Goal: Task Accomplishment & Management: Complete application form

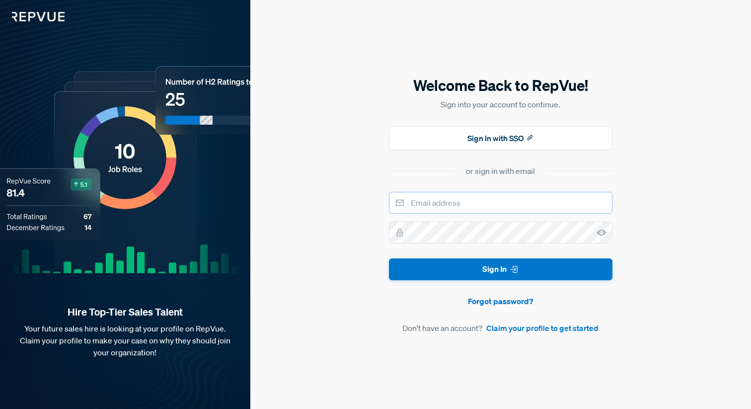
click at [467, 203] on input "email" at bounding box center [501, 203] width 224 height 22
type input "[EMAIL_ADDRESS][DOMAIN_NAME]"
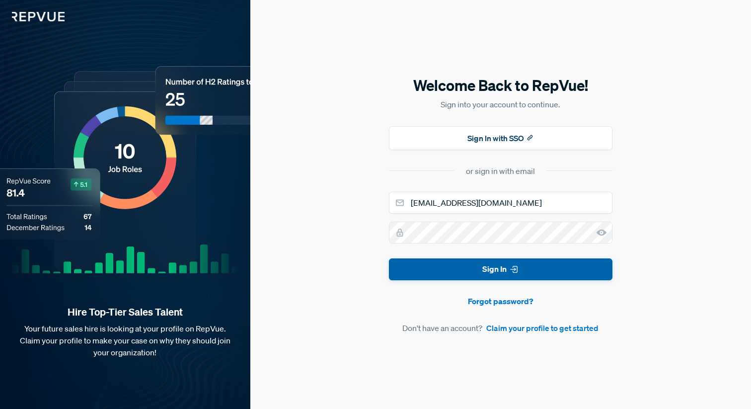
click at [523, 268] on button "Sign In" at bounding box center [501, 269] width 224 height 22
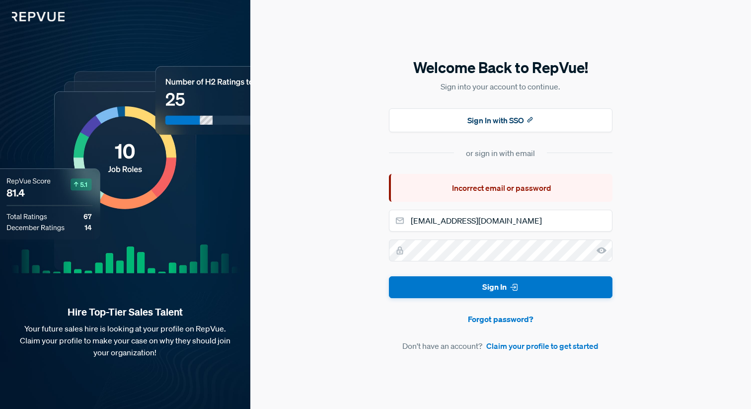
click at [601, 251] on icon at bounding box center [602, 250] width 10 height 10
click at [536, 347] on link "Claim your profile to get started" at bounding box center [542, 346] width 112 height 12
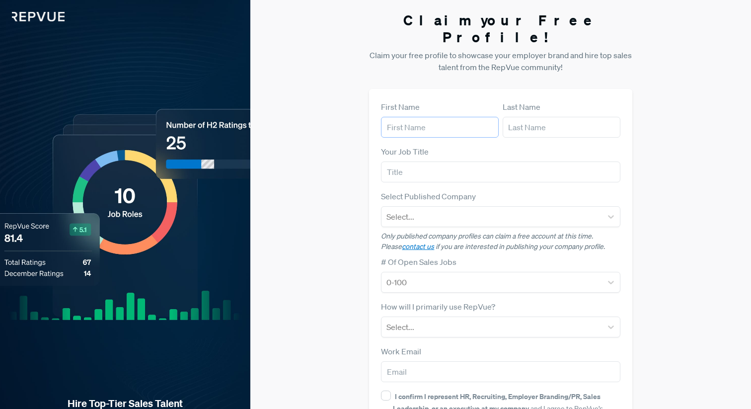
click at [435, 117] on input "text" at bounding box center [440, 127] width 118 height 21
type input "[PERSON_NAME]"
type input "Cuckney"
type input "[EMAIL_ADDRESS][DOMAIN_NAME]"
click at [426, 161] on input "text" at bounding box center [500, 171] width 239 height 21
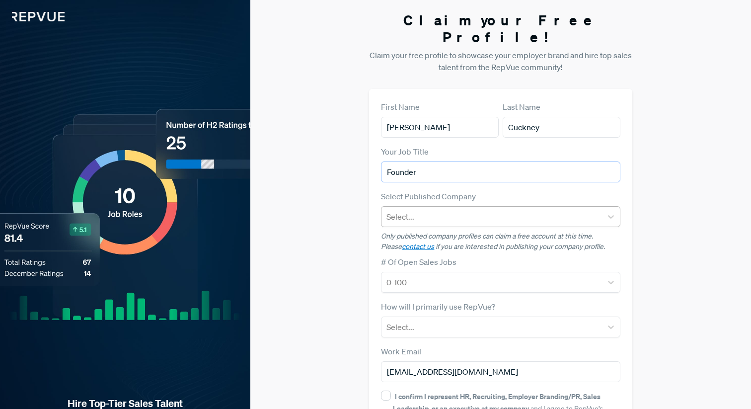
type input "Founder"
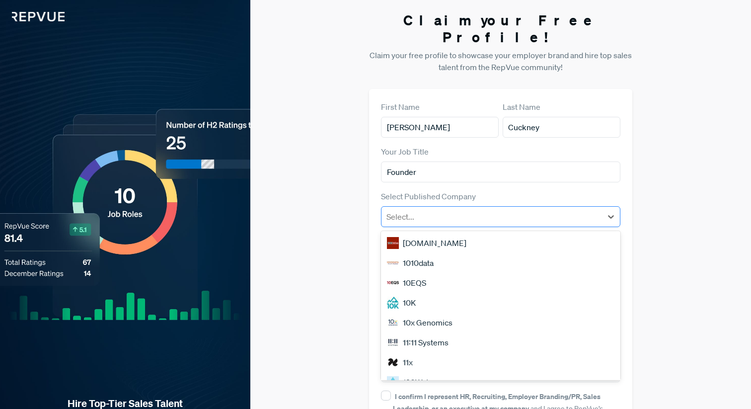
click at [451, 210] on div at bounding box center [491, 217] width 210 height 14
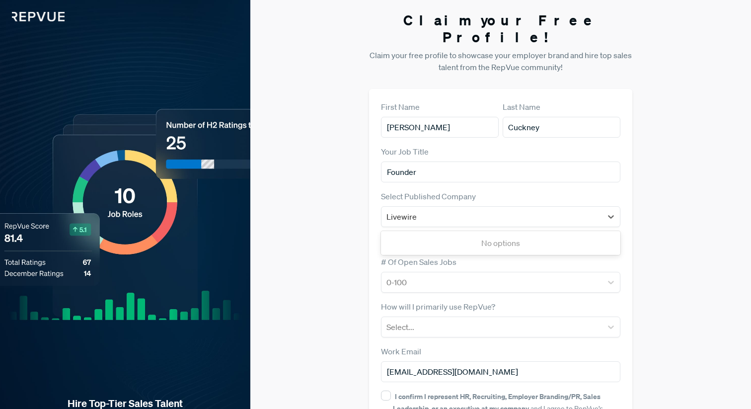
type input "Livewire"
click at [663, 213] on div "Claim your Free Profile! Claim your free profile to showcase your employer bran…" at bounding box center [500, 250] width 501 height 500
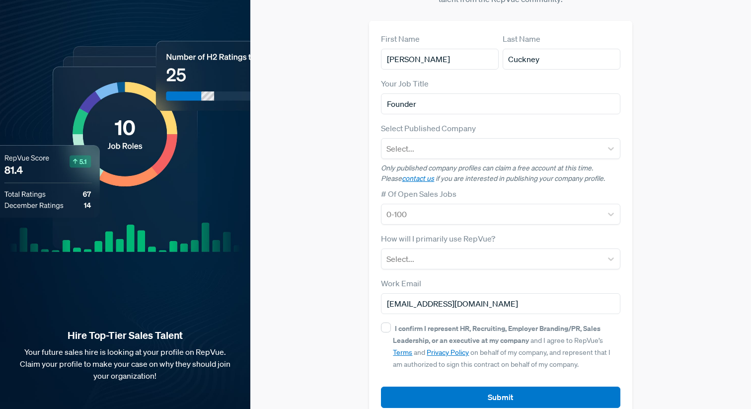
scroll to position [74, 0]
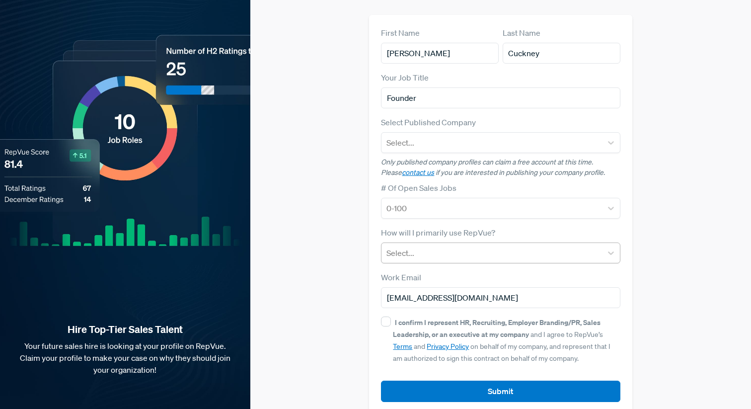
click at [559, 246] on div at bounding box center [491, 253] width 210 height 14
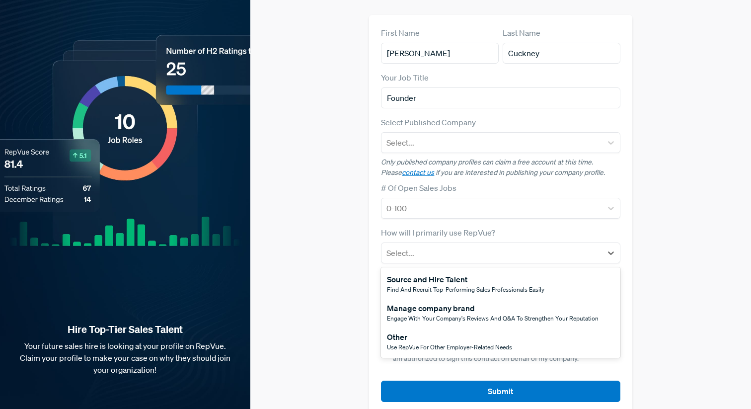
click at [472, 343] on span "Use RepVue for other employer-related needs" at bounding box center [449, 347] width 125 height 8
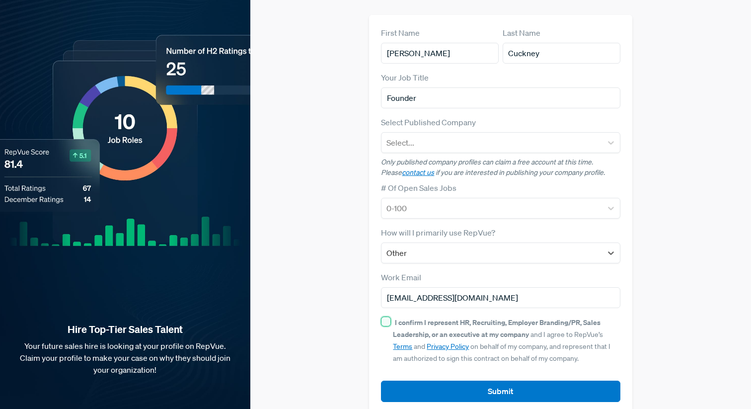
click at [386, 316] on input "I confirm I represent HR, Recruiting, Employer Branding/PR, Sales Leadership, o…" at bounding box center [386, 321] width 10 height 10
click at [494, 317] on strong "I confirm I represent HR, Recruiting, Employer Branding/PR, Sales Leadership, o…" at bounding box center [497, 327] width 208 height 21
click at [391, 316] on input "I confirm I represent HR, Recruiting, Employer Branding/PR, Sales Leadership, o…" at bounding box center [386, 321] width 10 height 10
checkbox input "false"
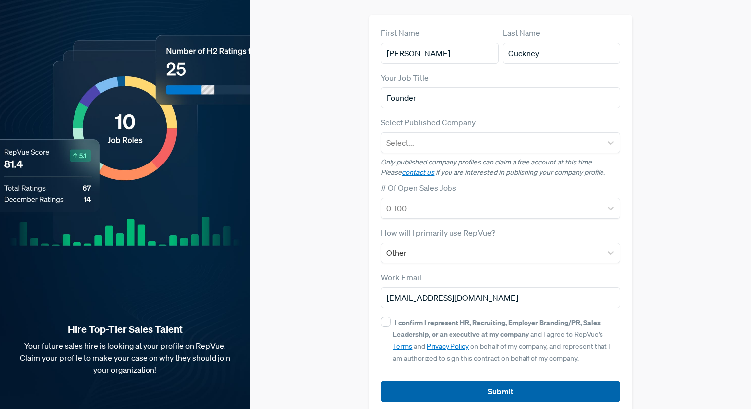
click at [497, 380] on button "Submit" at bounding box center [500, 390] width 239 height 21
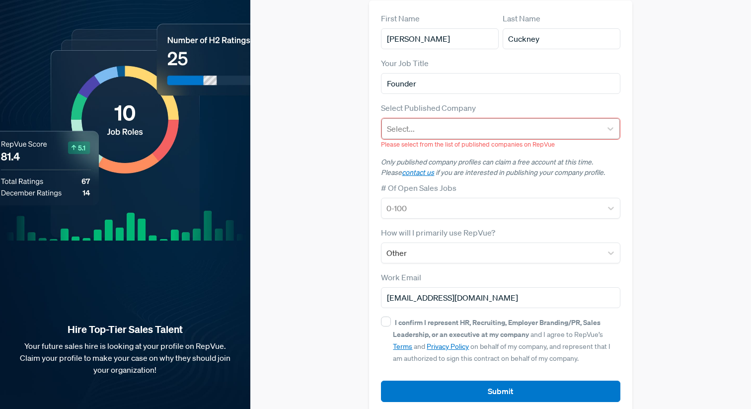
click at [466, 122] on div at bounding box center [491, 129] width 209 height 14
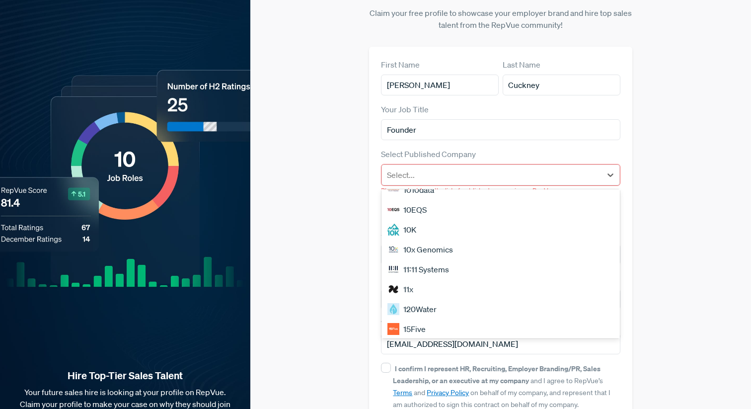
scroll to position [0, 0]
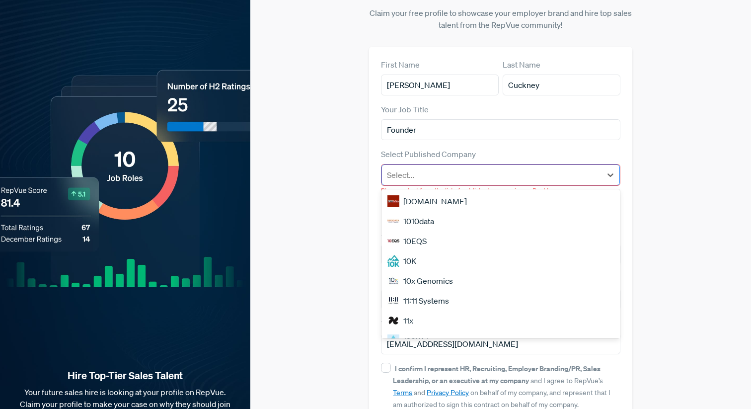
click at [408, 168] on div at bounding box center [491, 175] width 209 height 14
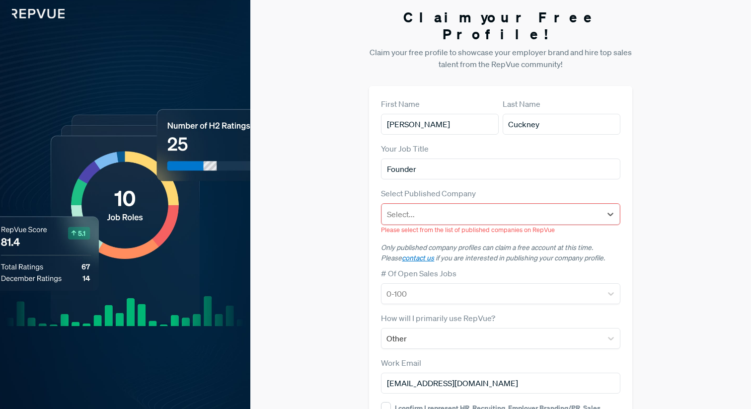
scroll to position [3, 0]
